Goal: Task Accomplishment & Management: Complete application form

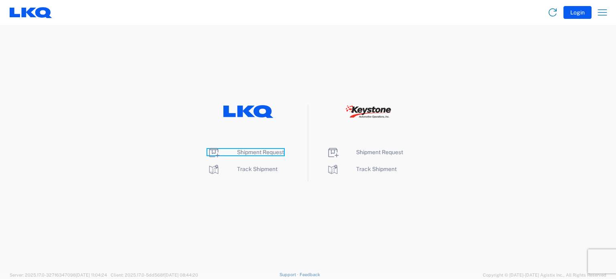
click at [265, 152] on span "Shipment Request" at bounding box center [260, 152] width 47 height 6
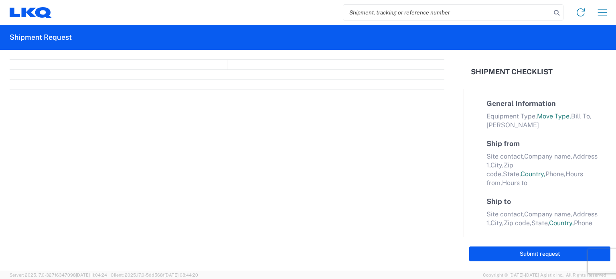
select select "FULL"
select select "LBS"
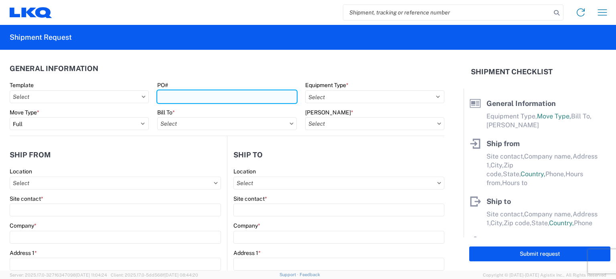
click at [168, 92] on input "PO#" at bounding box center [226, 96] width 139 height 13
type input "B68896"
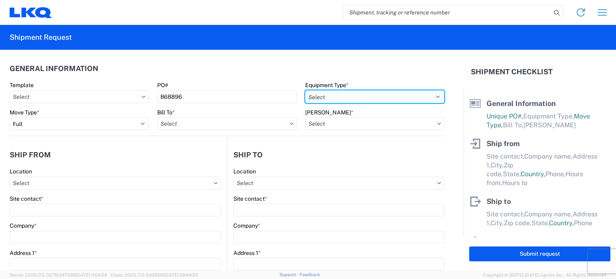
click at [348, 100] on select "Select 53’ Dry Van Flatbed Dropdeck (van) Lowboy (flatbed) Rail" at bounding box center [374, 96] width 139 height 13
select select "STDV"
click at [305, 90] on select "Select 53’ Dry Van Flatbed Dropdeck (van) Lowboy (flatbed) Rail" at bounding box center [374, 96] width 139 height 13
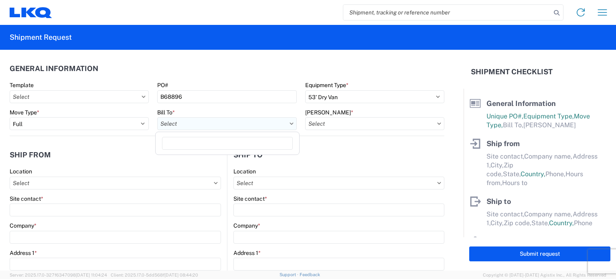
click at [209, 123] on input "Bill To *" at bounding box center [226, 123] width 139 height 13
type input "1634"
click at [201, 158] on div "1634 - [GEOGRAPHIC_DATA] - [PERSON_NAME] - Boat Rock" at bounding box center [236, 159] width 158 height 13
type input "1634 - [GEOGRAPHIC_DATA] - [PERSON_NAME] - Boat Rock"
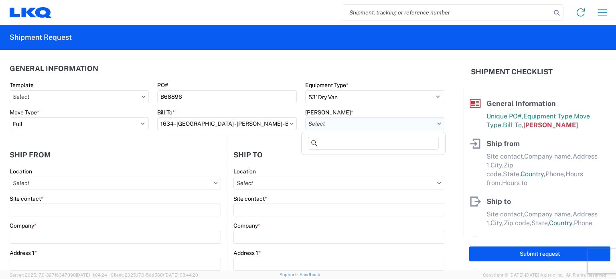
click at [321, 122] on input "[PERSON_NAME] *" at bounding box center [374, 123] width 139 height 13
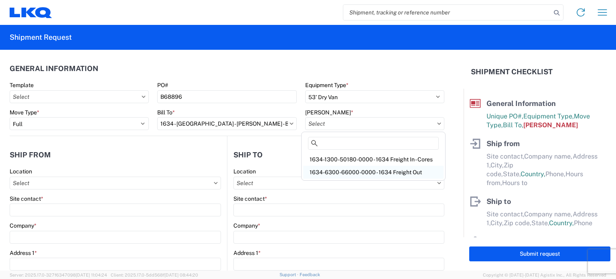
click at [337, 172] on div "1634-6300-66000-0000 - 1634 Freight Out" at bounding box center [373, 172] width 140 height 13
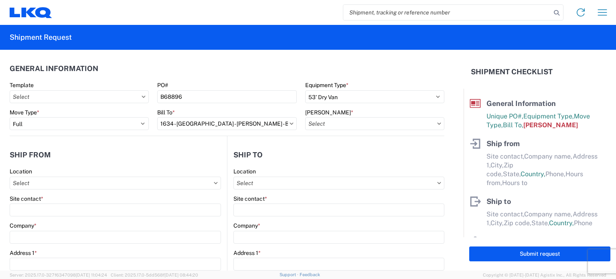
type input "1634-6300-66000-0000 - 1634 Freight Out"
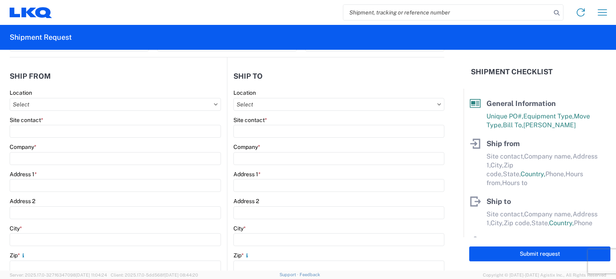
scroll to position [80, 0]
click at [168, 100] on input "Location" at bounding box center [115, 102] width 211 height 13
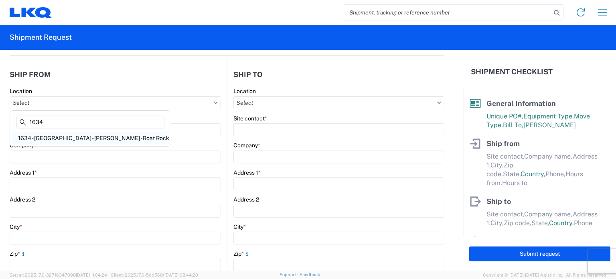
type input "1634"
click at [55, 138] on div "1634 - [GEOGRAPHIC_DATA] - [PERSON_NAME] - Boat Rock" at bounding box center [91, 138] width 158 height 13
type input "1634 - [GEOGRAPHIC_DATA] - [PERSON_NAME] - Boat Rock"
type input "LKQ Corporation"
type input "[STREET_ADDRESS]"
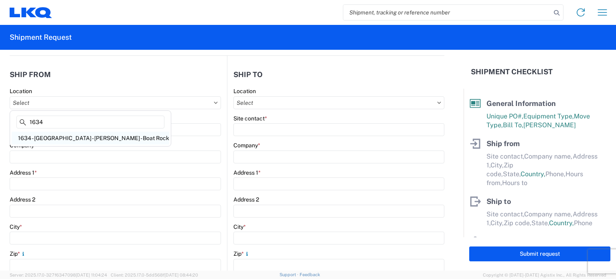
type input "[GEOGRAPHIC_DATA]"
type input "30336"
select select "GA"
select select "US"
type input "[PHONE_NUMBER]"
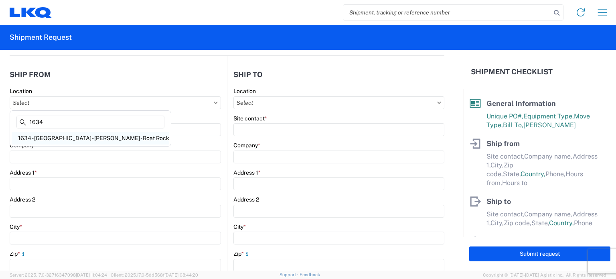
type input "00:00"
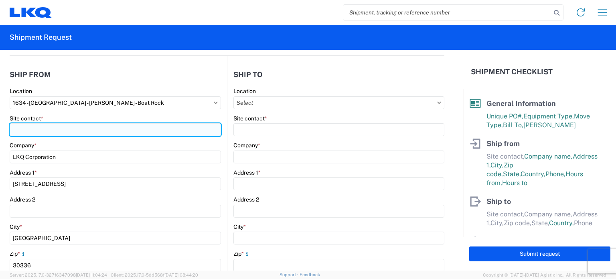
click at [55, 130] on input "Site contact *" at bounding box center [115, 129] width 211 height 13
type input "[PERSON_NAME]"
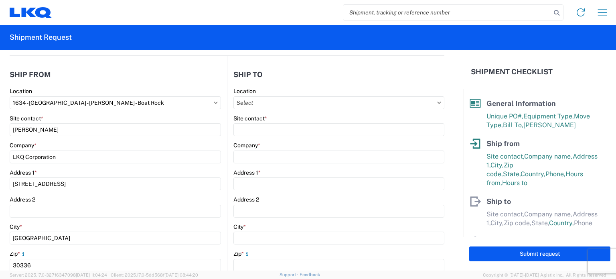
click at [124, 81] on header "Ship from" at bounding box center [118, 74] width 217 height 18
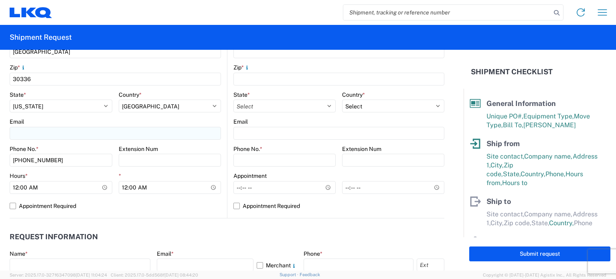
scroll to position [281, 0]
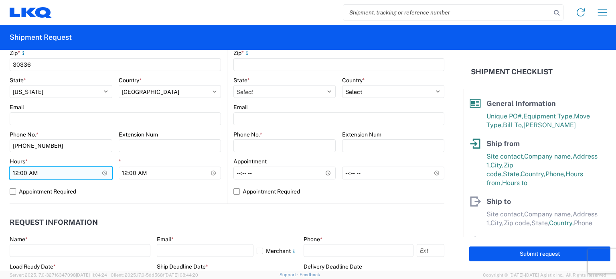
click at [20, 171] on input "00:00" at bounding box center [61, 172] width 103 height 13
click at [16, 173] on input "00:00" at bounding box center [61, 172] width 103 height 13
type input "07:00"
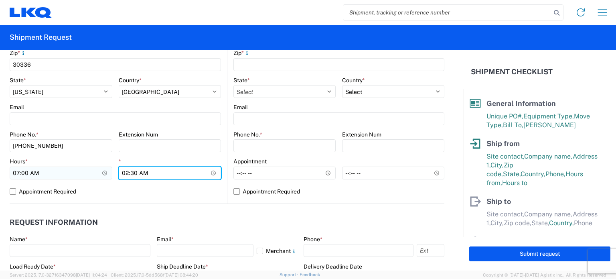
type input "14:30"
click at [91, 216] on header "Request Information" at bounding box center [227, 222] width 435 height 18
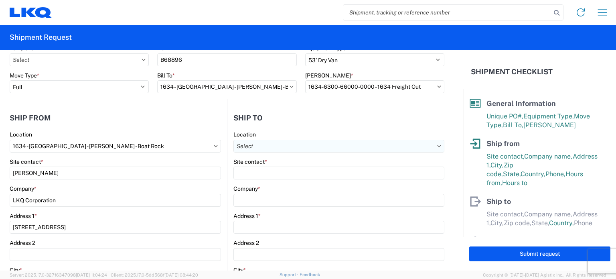
scroll to position [80, 0]
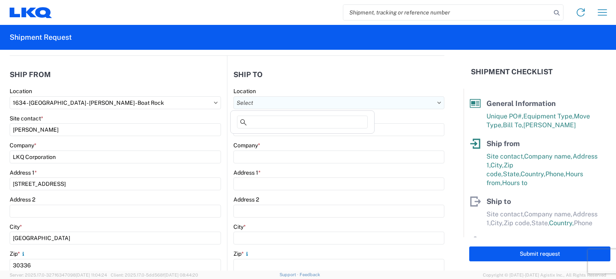
click at [279, 102] on input "Location" at bounding box center [338, 102] width 211 height 13
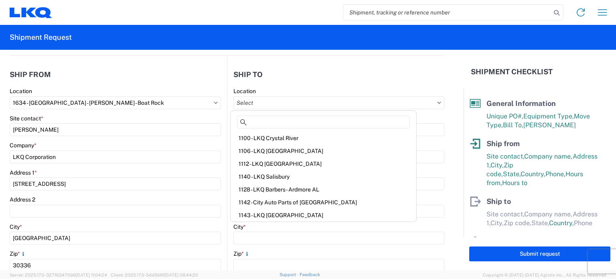
click at [412, 77] on header "Ship to" at bounding box center [335, 74] width 217 height 18
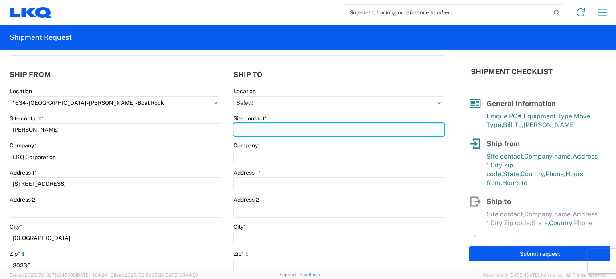
click at [300, 128] on input "Site contact *" at bounding box center [338, 129] width 211 height 13
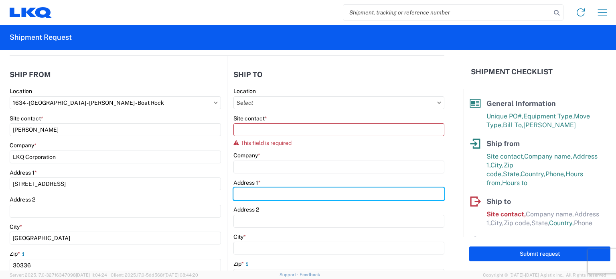
click at [274, 179] on div "Address 1 *" at bounding box center [338, 190] width 211 height 22
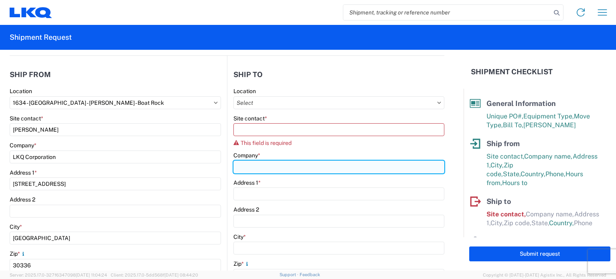
click at [280, 165] on input "Company *" at bounding box center [338, 166] width 211 height 13
type input "T"
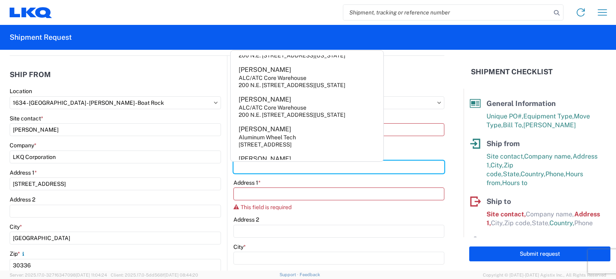
scroll to position [526, 0]
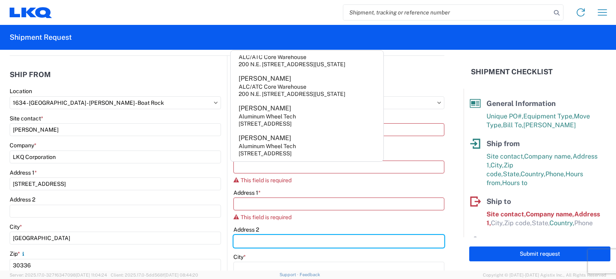
click at [286, 231] on div "Address 2" at bounding box center [338, 237] width 211 height 22
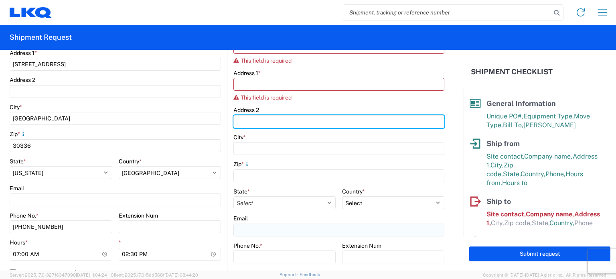
scroll to position [201, 0]
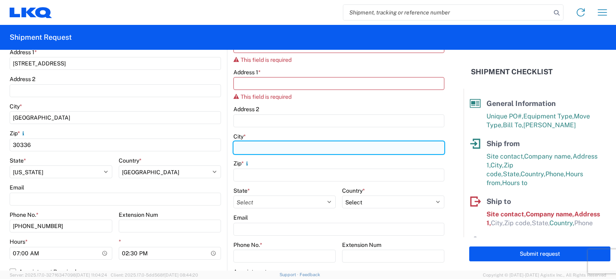
click at [277, 149] on input "City *" at bounding box center [338, 147] width 211 height 13
type input "[GEOGRAPHIC_DATA]"
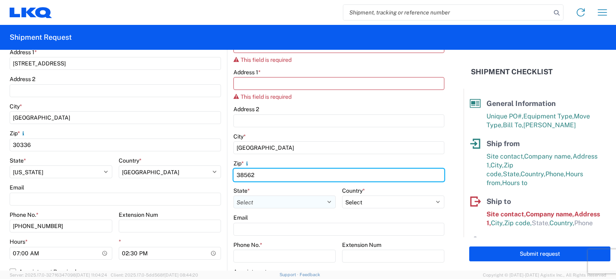
type input "38562"
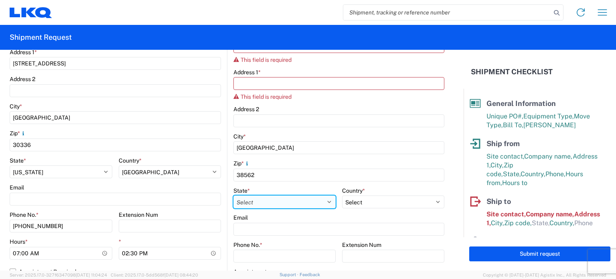
click at [298, 203] on select "Select [US_STATE] [US_STATE] [US_STATE] [US_STATE] Armed Forces Americas Armed …" at bounding box center [284, 201] width 102 height 13
select select "TN"
click at [233, 195] on select "Select [US_STATE] [US_STATE] [US_STATE] [US_STATE] Armed Forces Americas Armed …" at bounding box center [284, 201] width 102 height 13
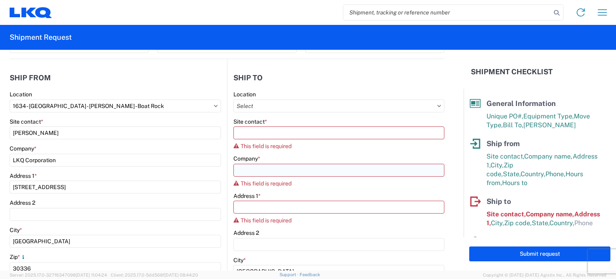
scroll to position [120, 0]
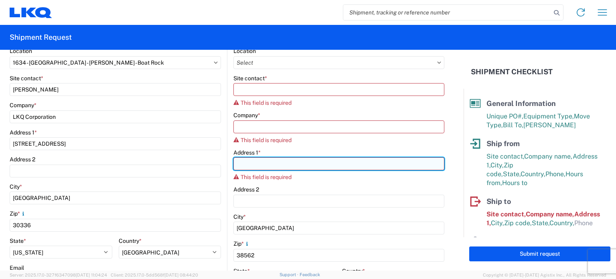
click at [266, 166] on input "Address 1 *" at bounding box center [338, 163] width 211 height 13
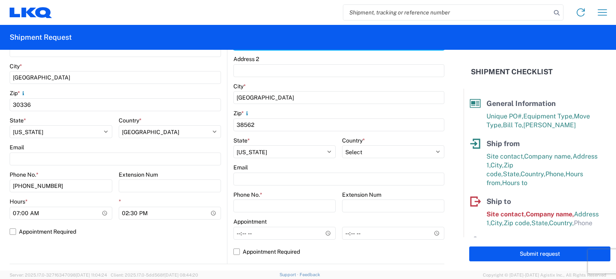
scroll to position [281, 0]
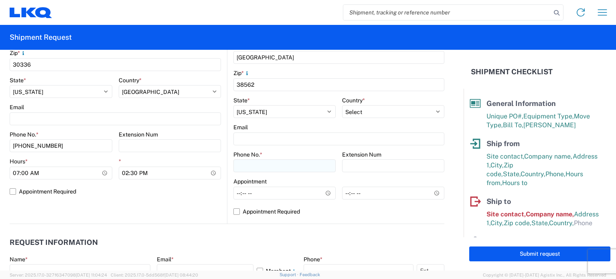
type input "[STREET_ADDRESS][PERSON_NAME]"
click at [286, 164] on input "Phone No. *" at bounding box center [284, 165] width 102 height 13
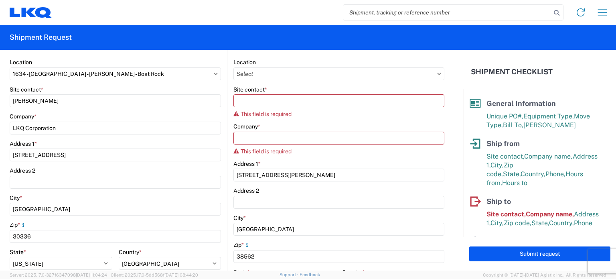
scroll to position [80, 0]
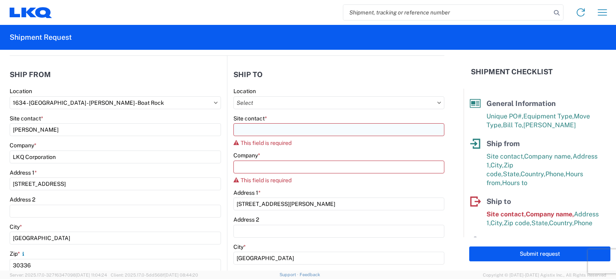
type input "9132014305"
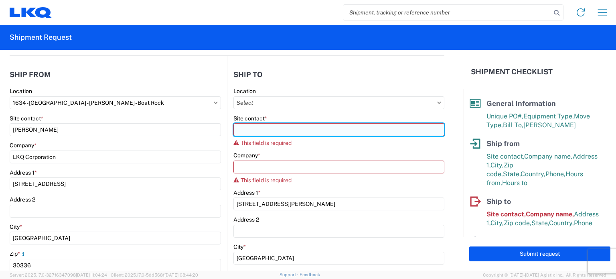
click at [313, 128] on input "Site contact *" at bounding box center [338, 129] width 211 height 13
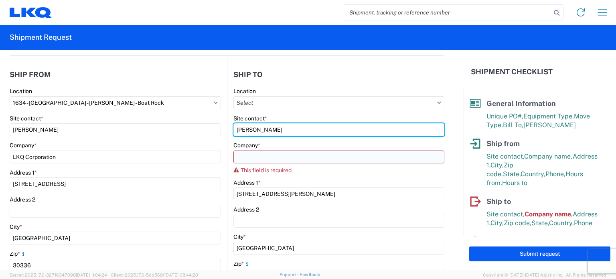
type input "[PERSON_NAME]"
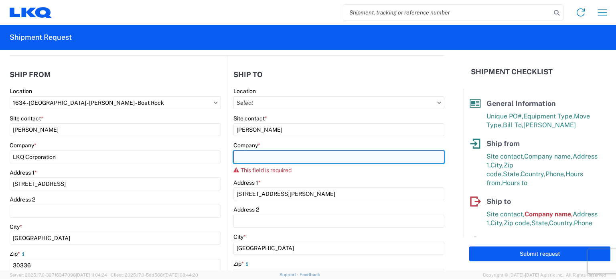
click at [317, 155] on input "Company *" at bounding box center [338, 156] width 211 height 13
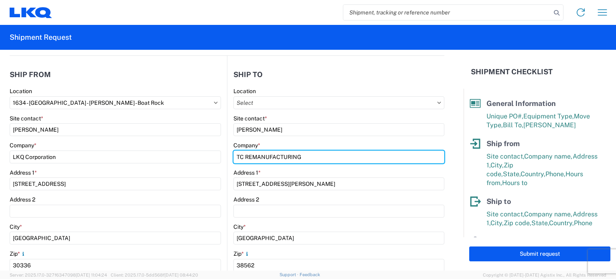
type input "TC REMANUFACTURING"
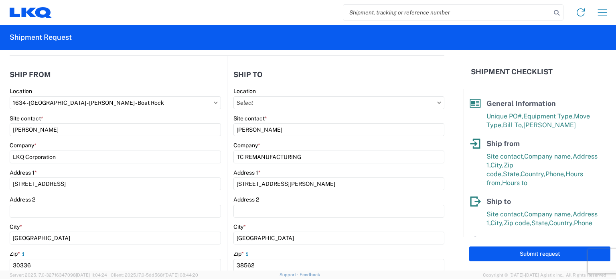
click at [283, 82] on header "Ship to" at bounding box center [335, 74] width 217 height 18
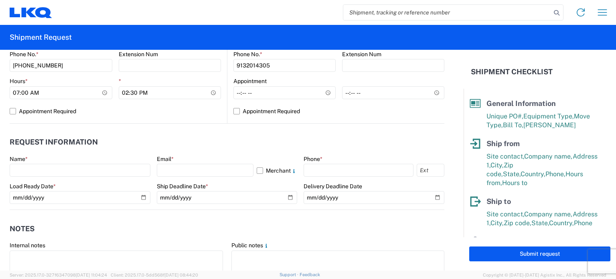
scroll to position [401, 0]
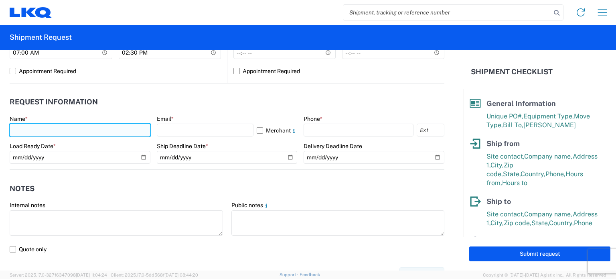
click at [118, 128] on input "text" at bounding box center [80, 130] width 141 height 13
type input "[PERSON_NAME]"
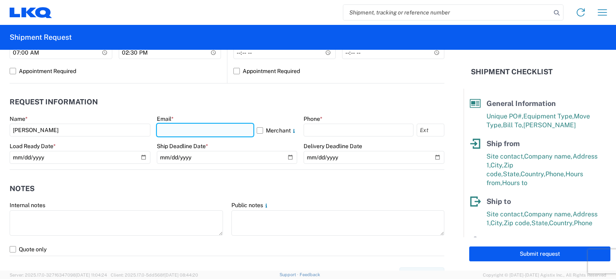
click at [178, 126] on input "text" at bounding box center [205, 130] width 97 height 13
type input "[EMAIL_ADDRESS][DOMAIN_NAME]"
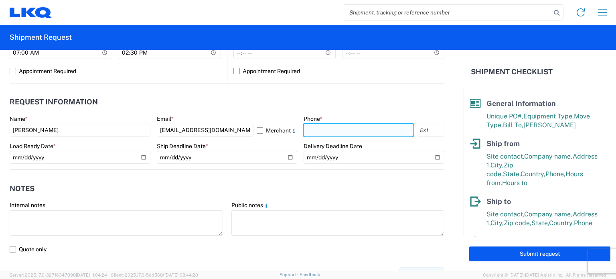
click at [316, 132] on input "text" at bounding box center [359, 130] width 110 height 13
type input "[PHONE_NUMBER]"
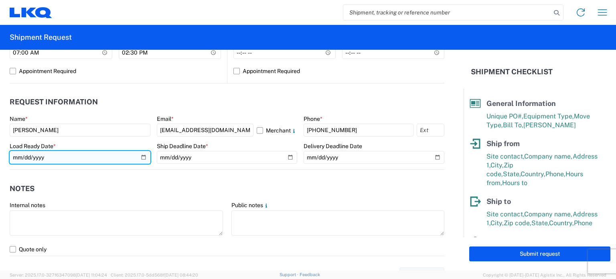
click at [140, 160] on input "date" at bounding box center [80, 157] width 141 height 13
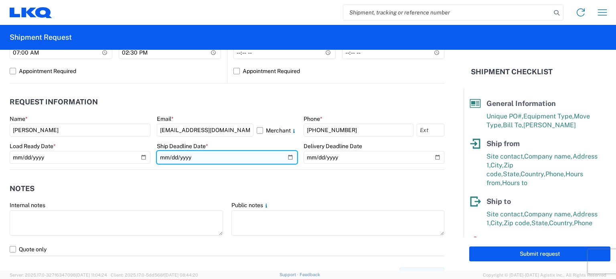
click at [191, 155] on input "date" at bounding box center [227, 157] width 141 height 13
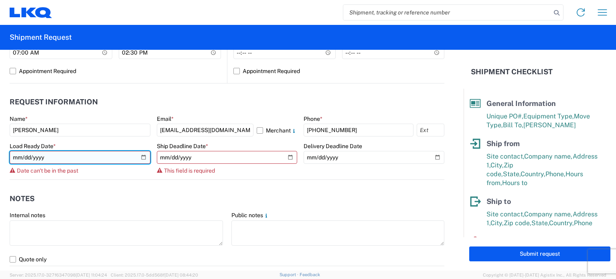
click at [94, 151] on input "[DATE]" at bounding box center [80, 157] width 141 height 13
click at [142, 156] on input "[DATE]" at bounding box center [80, 157] width 141 height 13
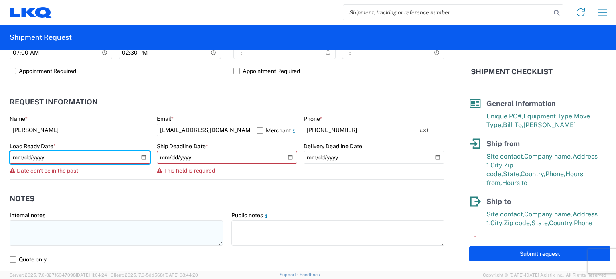
type input "[DATE]"
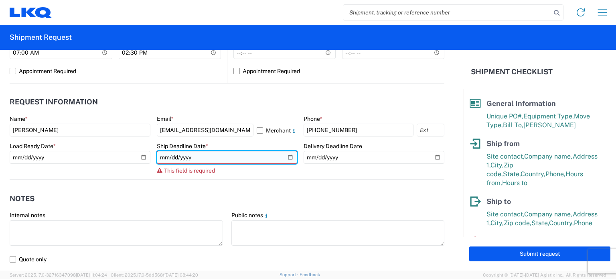
click at [290, 160] on input "date" at bounding box center [227, 157] width 141 height 13
type input "[DATE]"
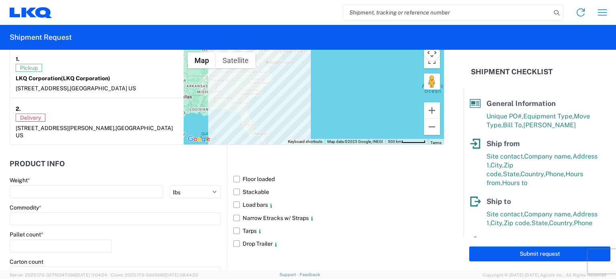
scroll to position [682, 0]
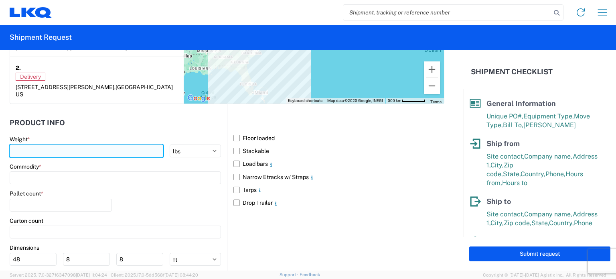
click at [87, 151] on input "number" at bounding box center [87, 150] width 154 height 13
type input "37318"
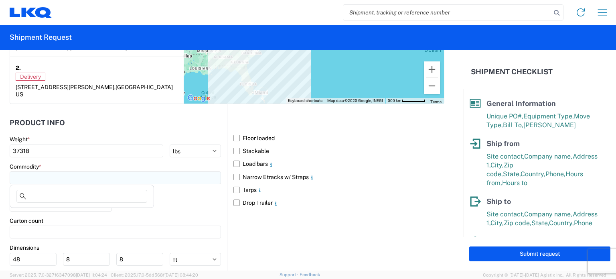
click at [79, 176] on input at bounding box center [115, 177] width 211 height 13
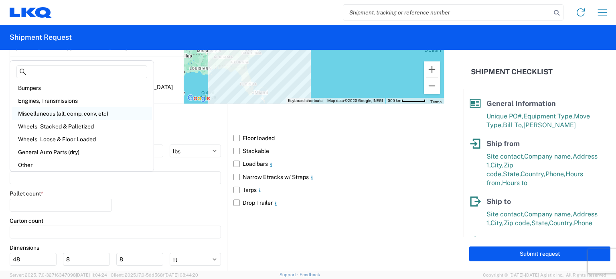
click at [59, 111] on div "Miscellaneous (alt, comp, conv, etc)" at bounding box center [82, 113] width 140 height 13
type input "Miscellaneous (alt, comp, conv, etc)"
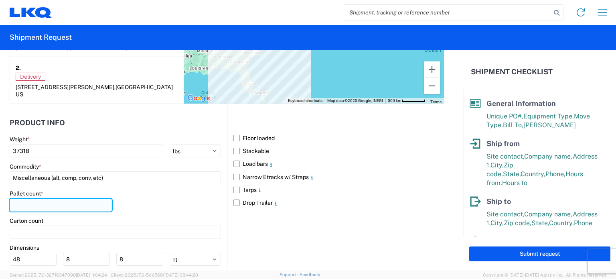
click at [50, 199] on input "number" at bounding box center [61, 205] width 102 height 13
type input "13"
click at [148, 197] on div "Pallet count * 13" at bounding box center [115, 203] width 211 height 27
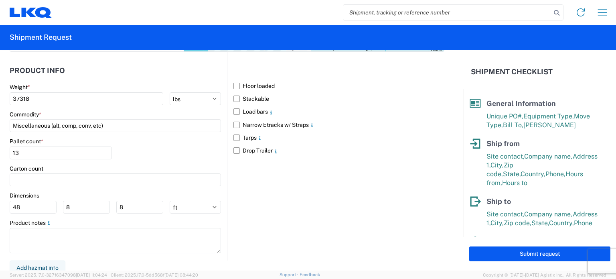
scroll to position [736, 0]
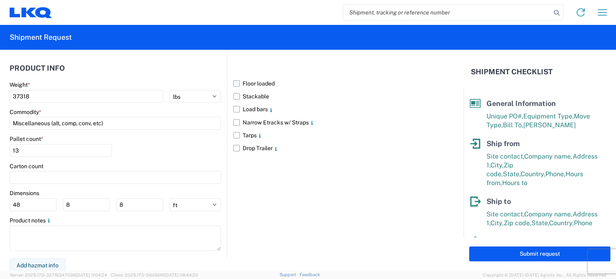
click at [234, 82] on label "Floor loaded" at bounding box center [338, 83] width 211 height 13
click at [0, 0] on input "Floor loaded" at bounding box center [0, 0] width 0 height 0
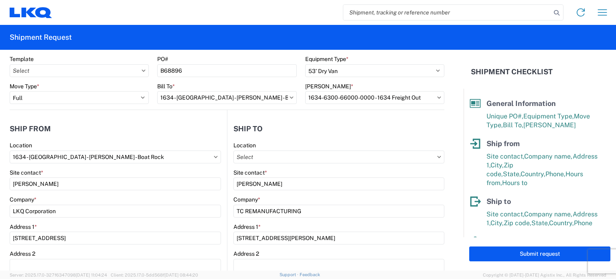
scroll to position [0, 0]
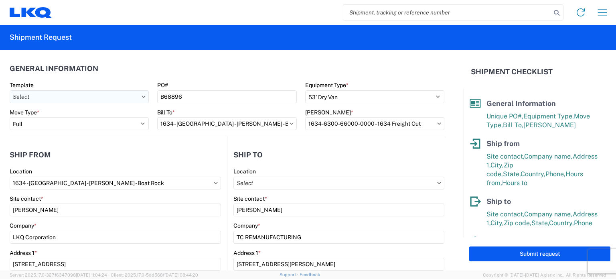
click at [144, 98] on input "Template" at bounding box center [79, 96] width 139 height 13
click at [174, 73] on header "General Information" at bounding box center [227, 68] width 435 height 18
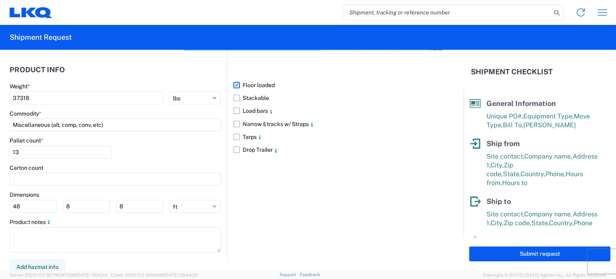
scroll to position [736, 0]
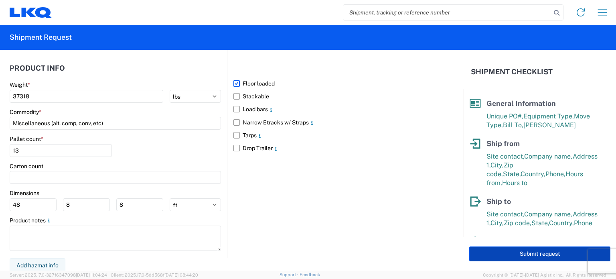
click at [487, 248] on button "Submit request" at bounding box center [539, 253] width 141 height 15
select select "US"
